Goal: Browse casually

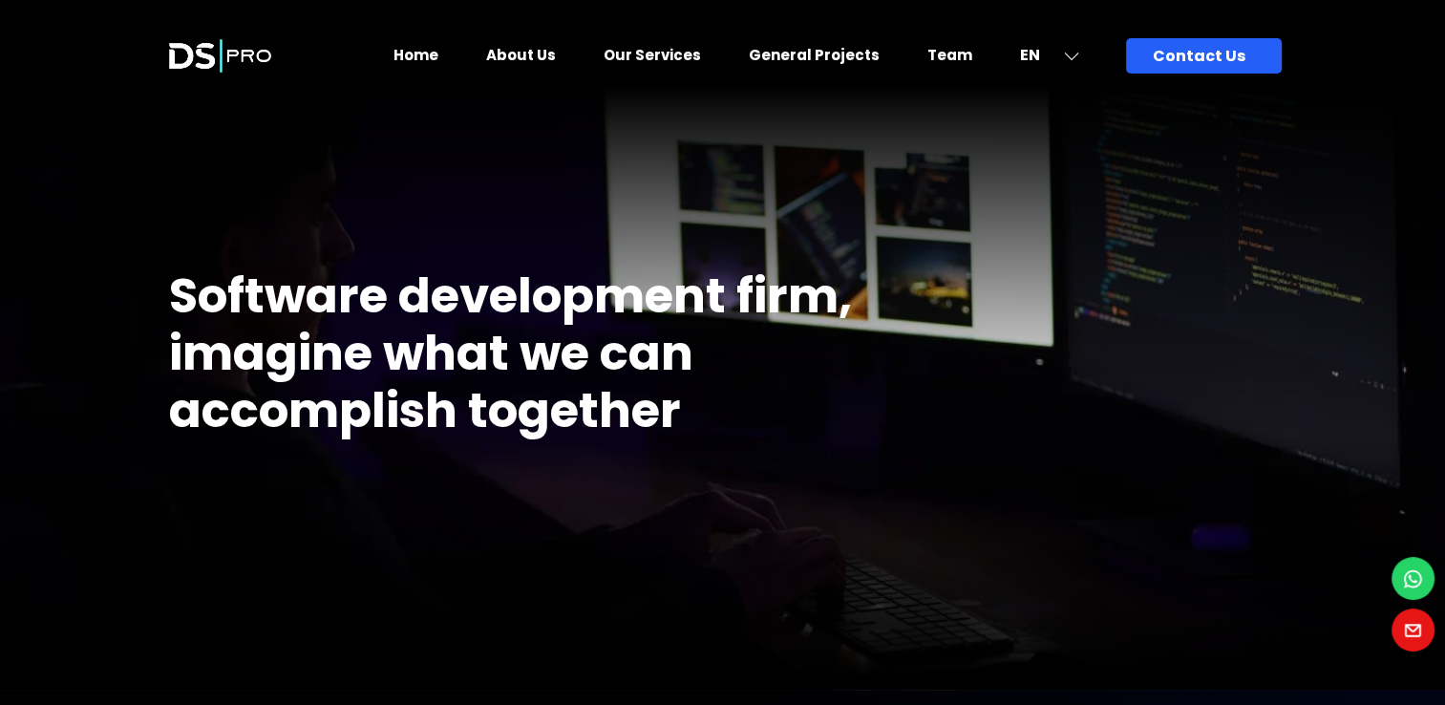
drag, startPoint x: 164, startPoint y: 287, endPoint x: 650, endPoint y: 437, distance: 508.0
click at [650, 437] on h1 "Software development firm, imagine what we can accomplish together" at bounding box center [537, 353] width 736 height 172
drag, startPoint x: 932, startPoint y: 397, endPoint x: 686, endPoint y: 397, distance: 246.5
click at [686, 397] on div "Firm that makes your ideas not only a dream Software development firm, imagine …" at bounding box center [723, 364] width 1146 height 652
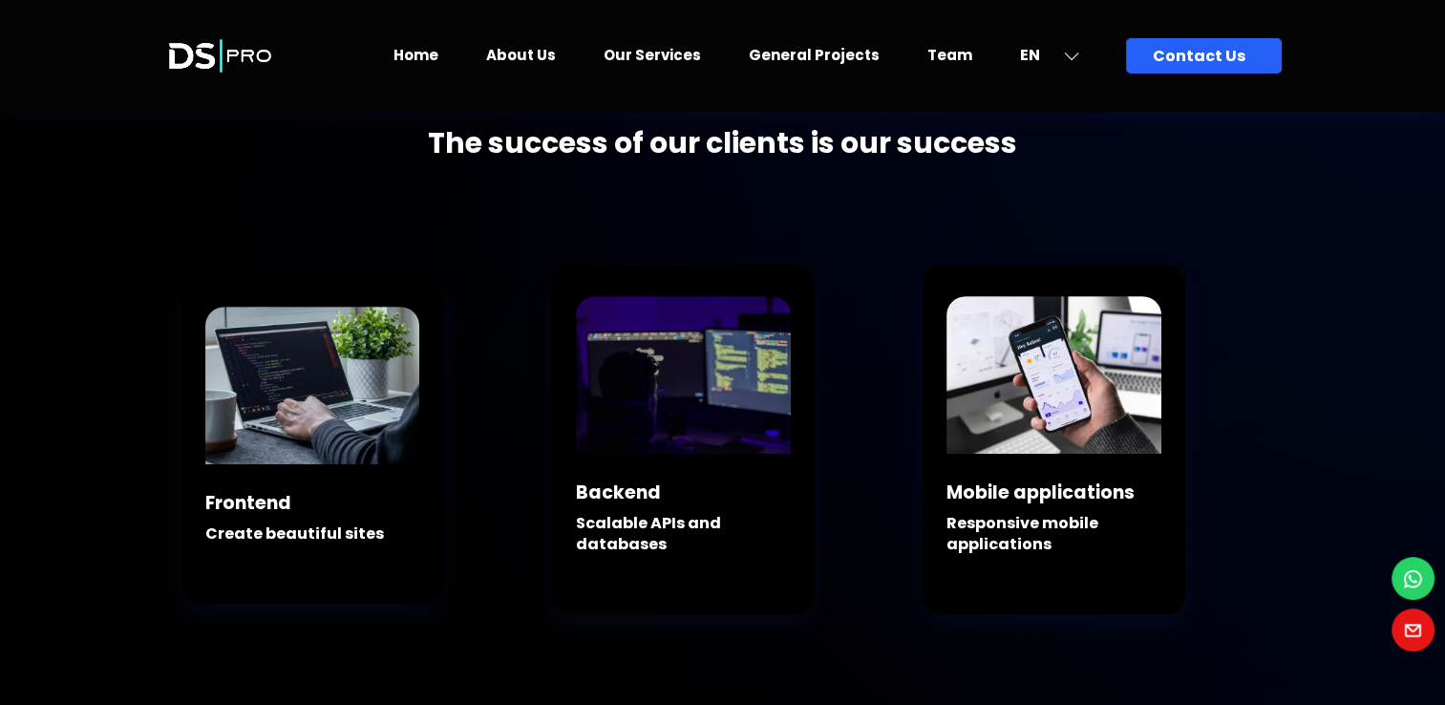
scroll to position [636, 0]
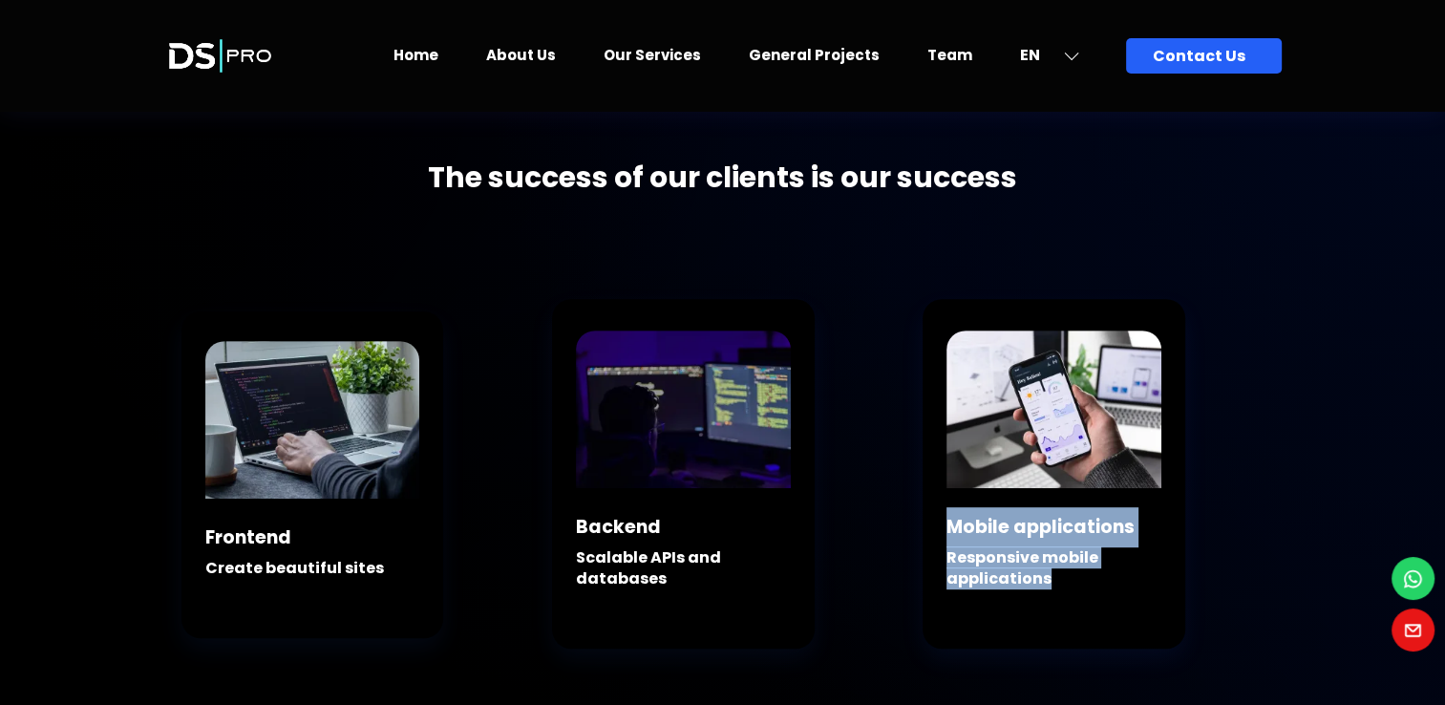
drag, startPoint x: 951, startPoint y: 527, endPoint x: 1052, endPoint y: 594, distance: 121.4
click at [1052, 594] on div "Mobile applications Responsive mobile applications" at bounding box center [1047, 568] width 201 height 123
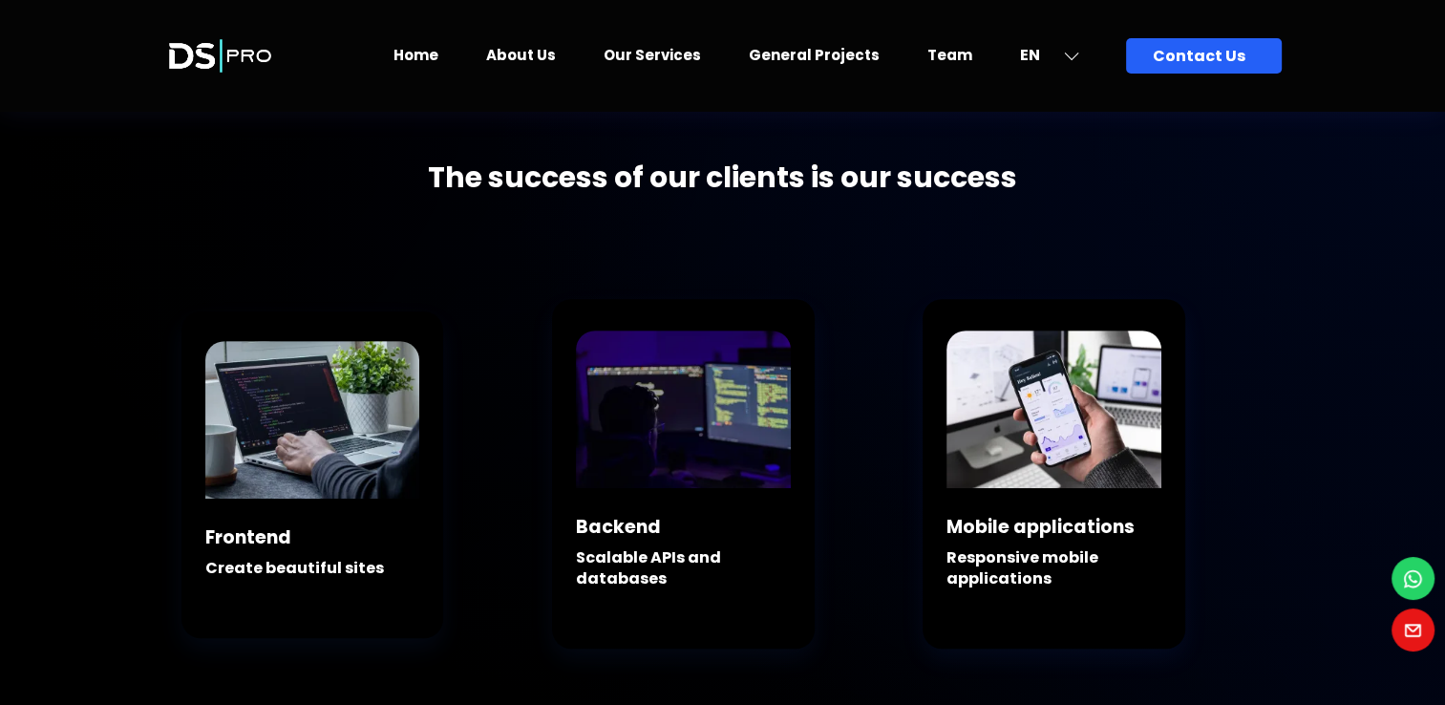
click at [853, 481] on div "Backend Scalable APIs and databases" at bounding box center [723, 514] width 371 height 366
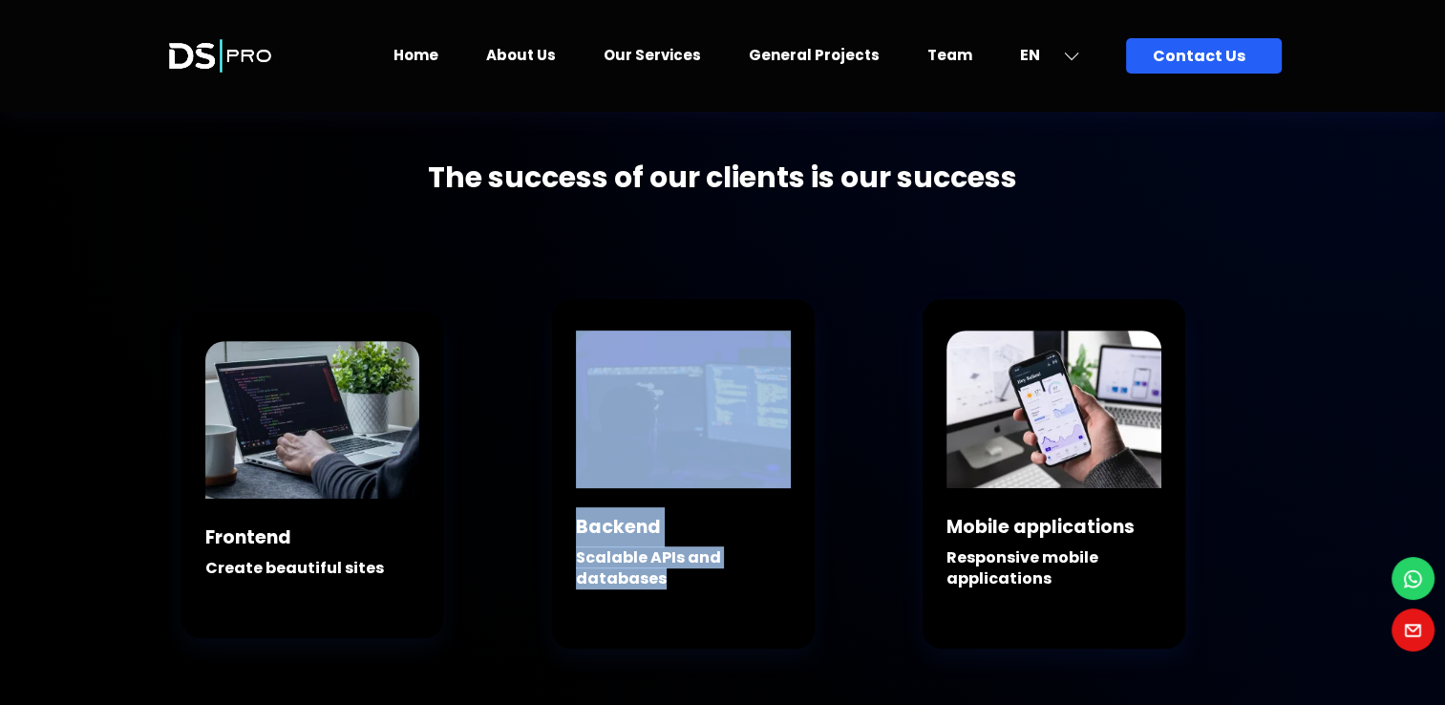
drag, startPoint x: 689, startPoint y: 588, endPoint x: 702, endPoint y: 594, distance: 14.6
click at [702, 594] on div "Backend Scalable APIs and databases" at bounding box center [683, 490] width 263 height 318
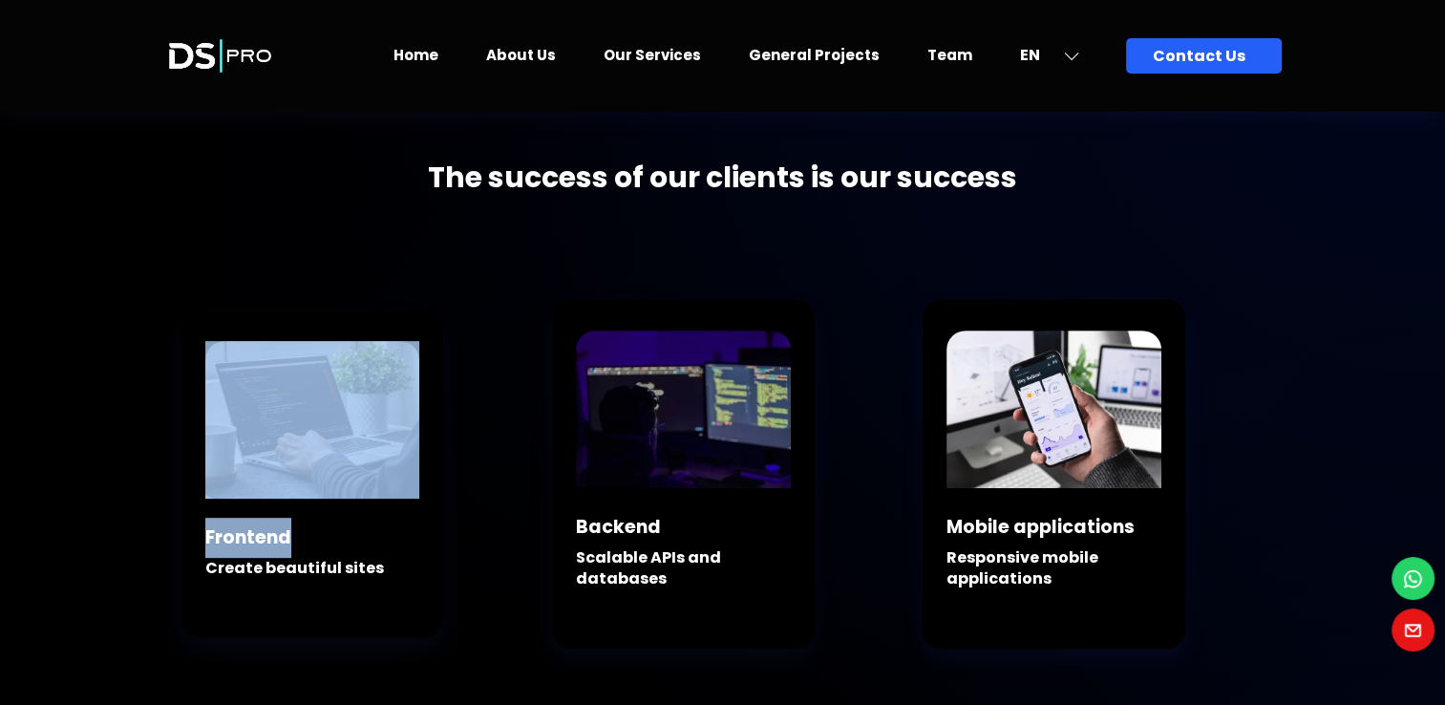
drag, startPoint x: 702, startPoint y: 594, endPoint x: 420, endPoint y: 545, distance: 286.2
click at [420, 545] on div "Frontend Create beautiful sites" at bounding box center [313, 489] width 263 height 297
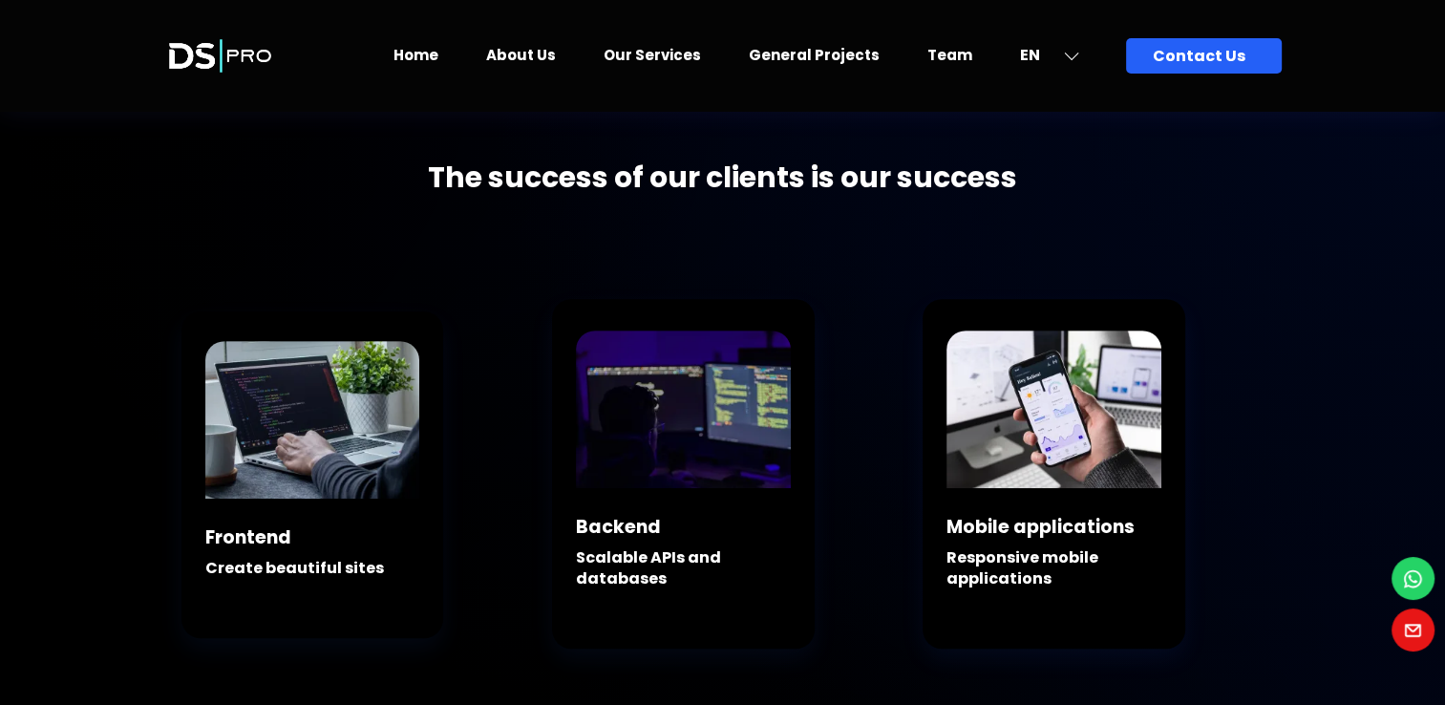
click at [515, 241] on div "The success of our clients is our success" at bounding box center [723, 227] width 1146 height 129
drag, startPoint x: 437, startPoint y: 178, endPoint x: 1038, endPoint y: 193, distance: 602.1
click at [1038, 193] on div "The success of our clients is our success" at bounding box center [723, 191] width 1118 height 57
drag, startPoint x: 1038, startPoint y: 193, endPoint x: 828, endPoint y: 222, distance: 212.1
click at [828, 222] on div "The success of our clients is our success" at bounding box center [723, 227] width 1146 height 129
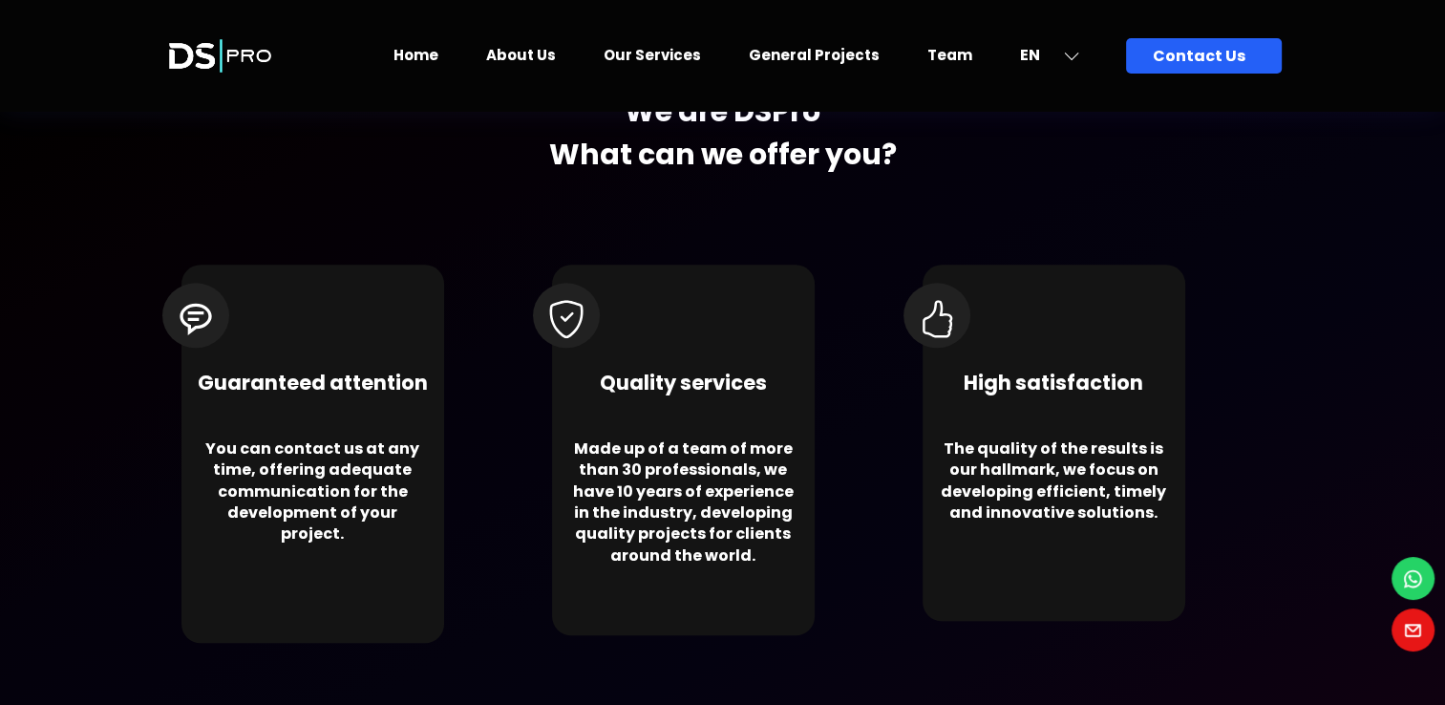
scroll to position [1751, 0]
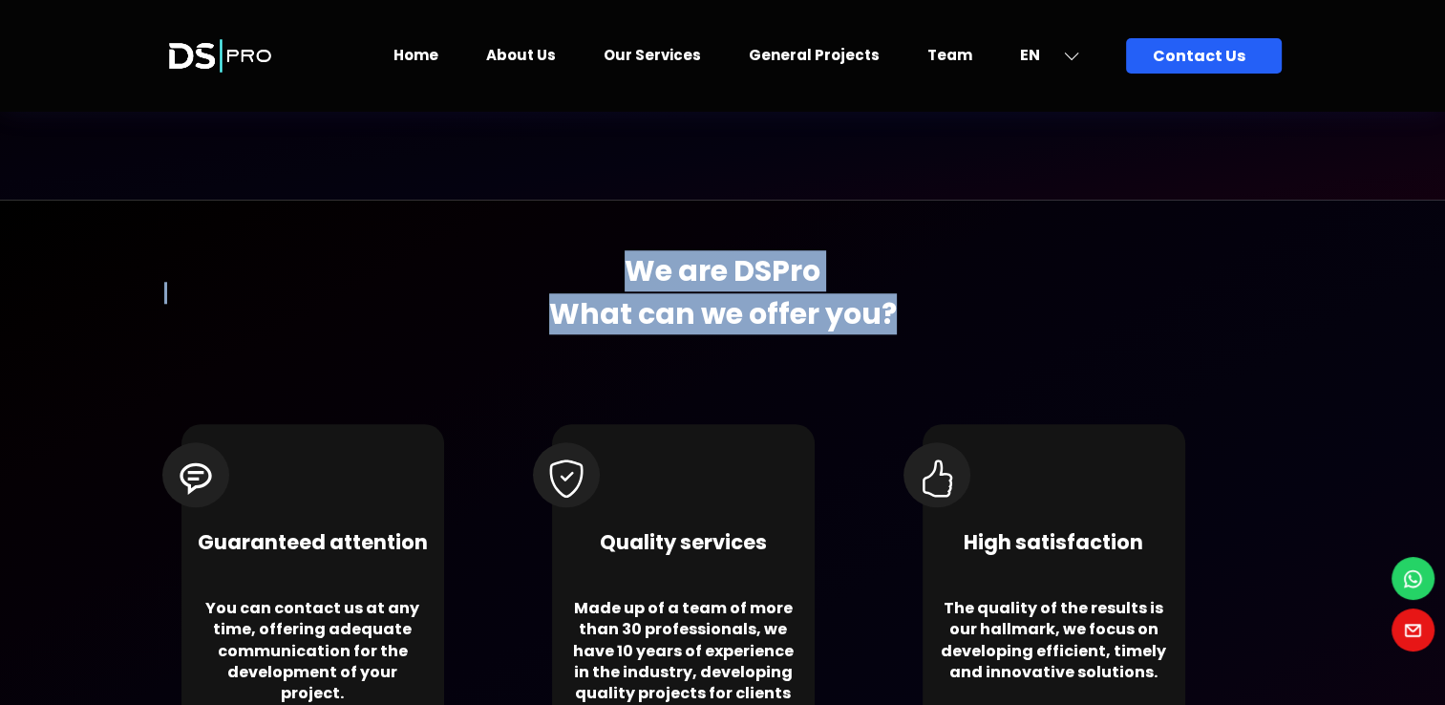
drag, startPoint x: 627, startPoint y: 266, endPoint x: 1135, endPoint y: 320, distance: 511.1
click at [1135, 320] on div "We are DSPro What can we offer you? Guaranteed attention You can contact us at …" at bounding box center [723, 557] width 1146 height 715
click at [435, 316] on b "What can we offer you?" at bounding box center [723, 314] width 1118 height 29
drag, startPoint x: 638, startPoint y: 270, endPoint x: 902, endPoint y: 316, distance: 267.6
click at [902, 316] on div "We are DSPro What can we offer you? Guaranteed attention You can contact us at …" at bounding box center [723, 557] width 1146 height 715
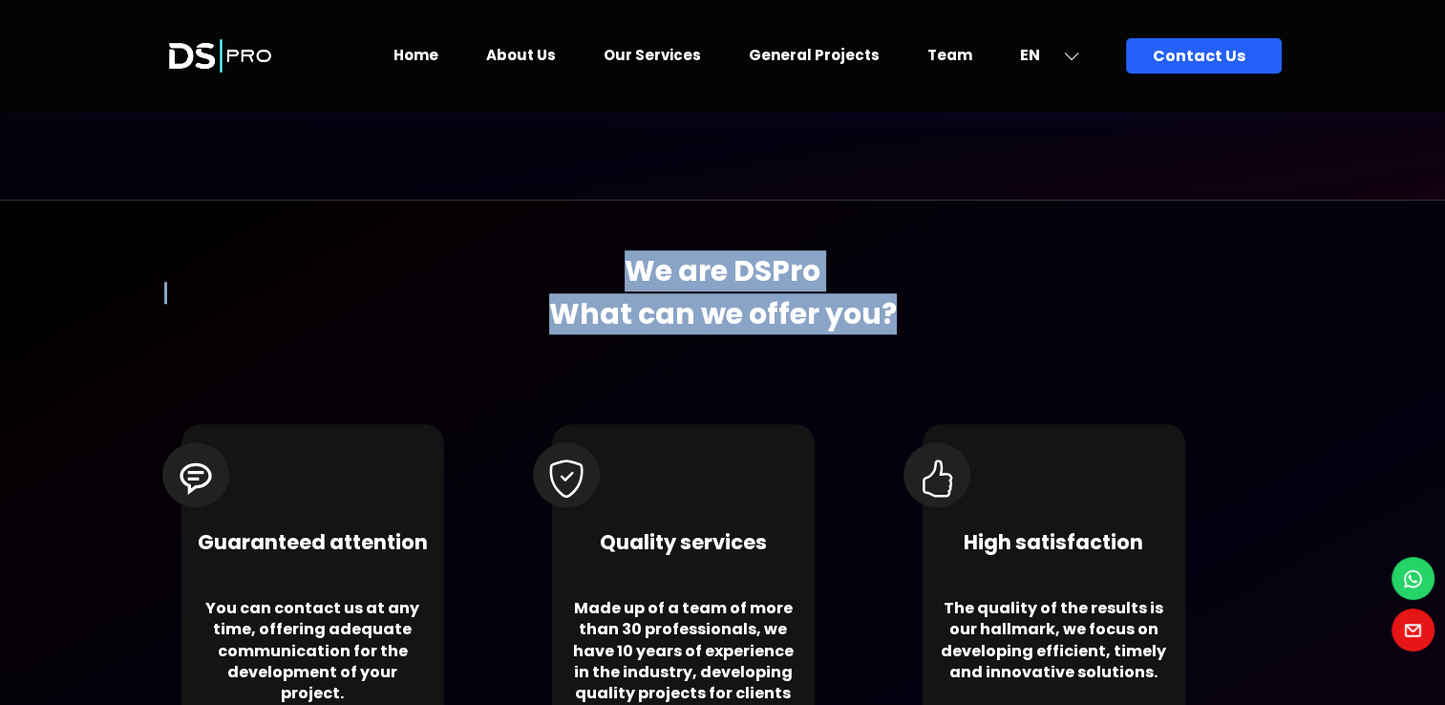
drag, startPoint x: 902, startPoint y: 316, endPoint x: 566, endPoint y: 314, distance: 336.3
click at [556, 316] on b "What can we offer you?" at bounding box center [723, 314] width 1118 height 29
click at [628, 276] on b "We are DSPro" at bounding box center [723, 271] width 1118 height 29
drag, startPoint x: 634, startPoint y: 266, endPoint x: 890, endPoint y: 311, distance: 260.1
click at [890, 311] on div "We are DSPro What can we offer you? Guaranteed attention You can contact us at …" at bounding box center [723, 557] width 1146 height 715
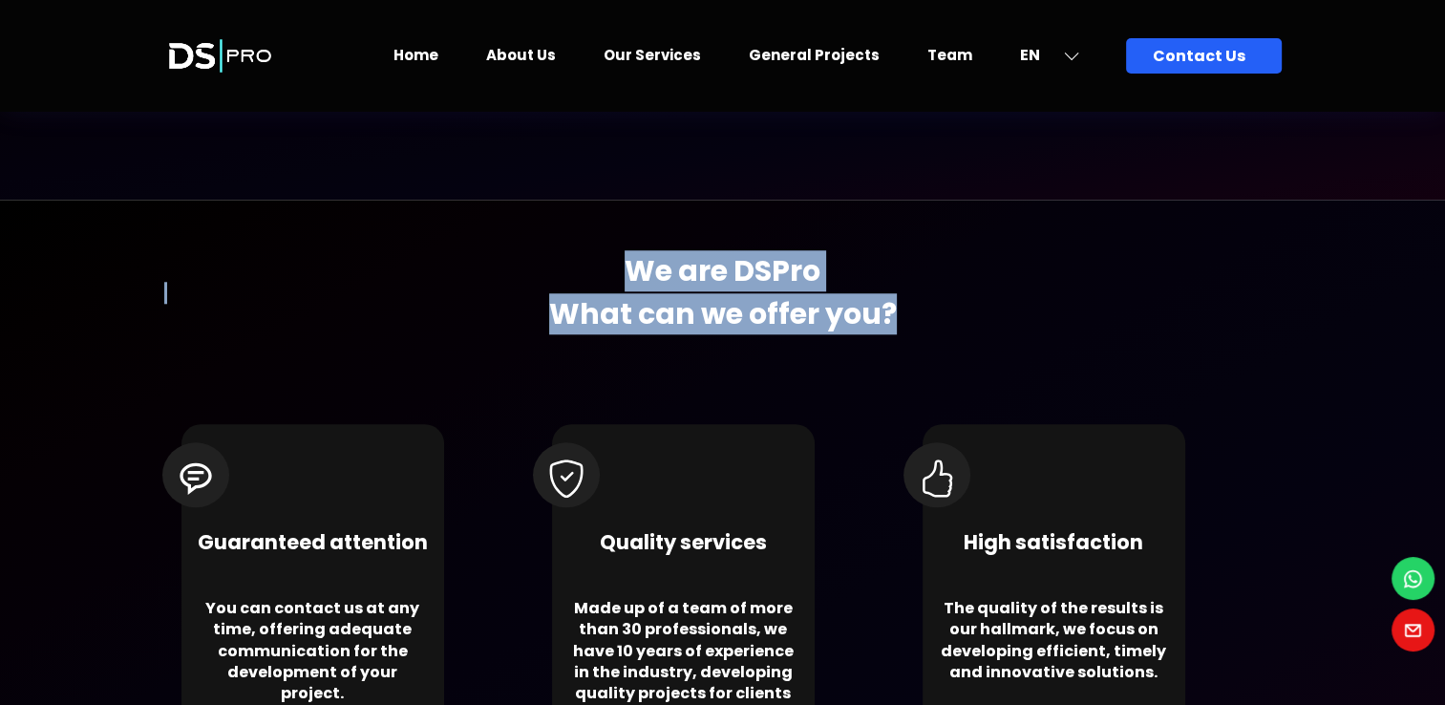
drag, startPoint x: 890, startPoint y: 311, endPoint x: 800, endPoint y: 311, distance: 90.8
click at [800, 311] on b "What can we offer you?" at bounding box center [723, 314] width 1118 height 29
click at [744, 300] on b "What can we offer you?" at bounding box center [723, 314] width 1118 height 29
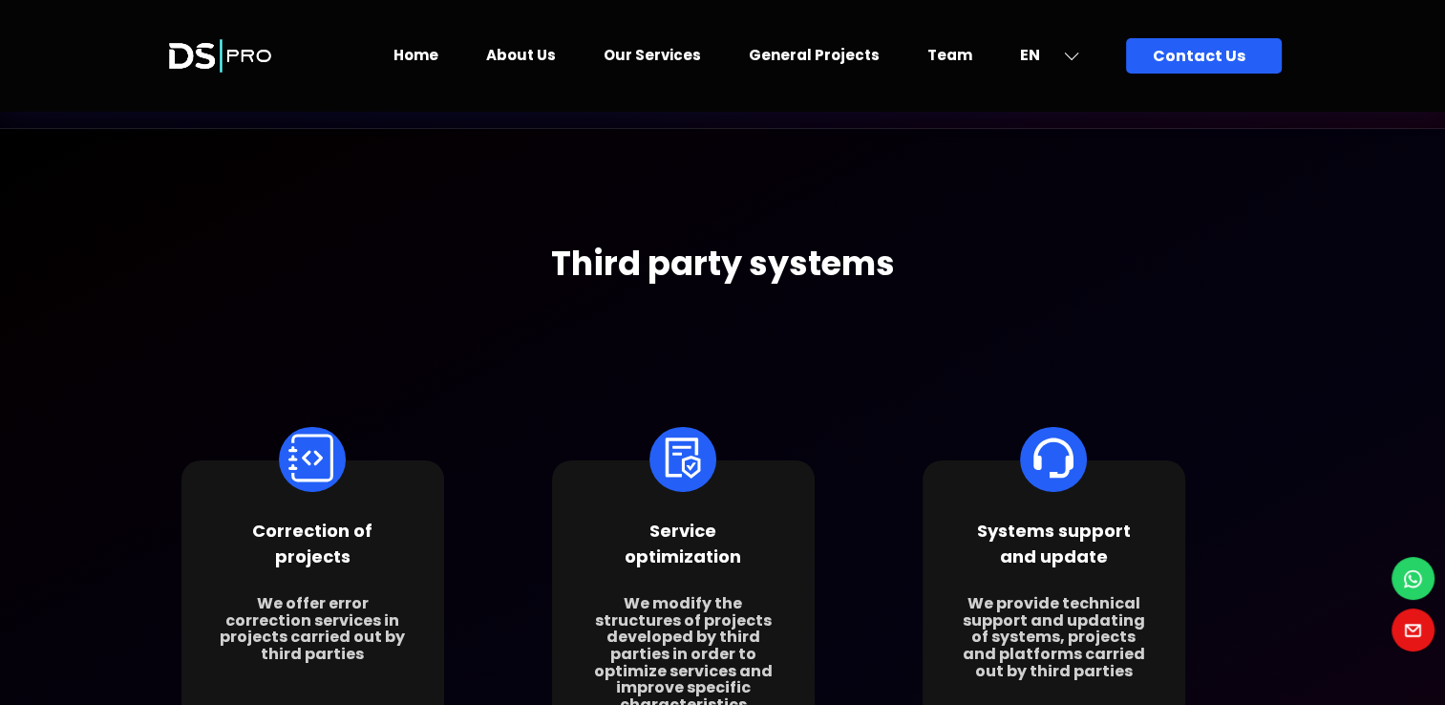
scroll to position [6368, 0]
